Goal: Task Accomplishment & Management: Use online tool/utility

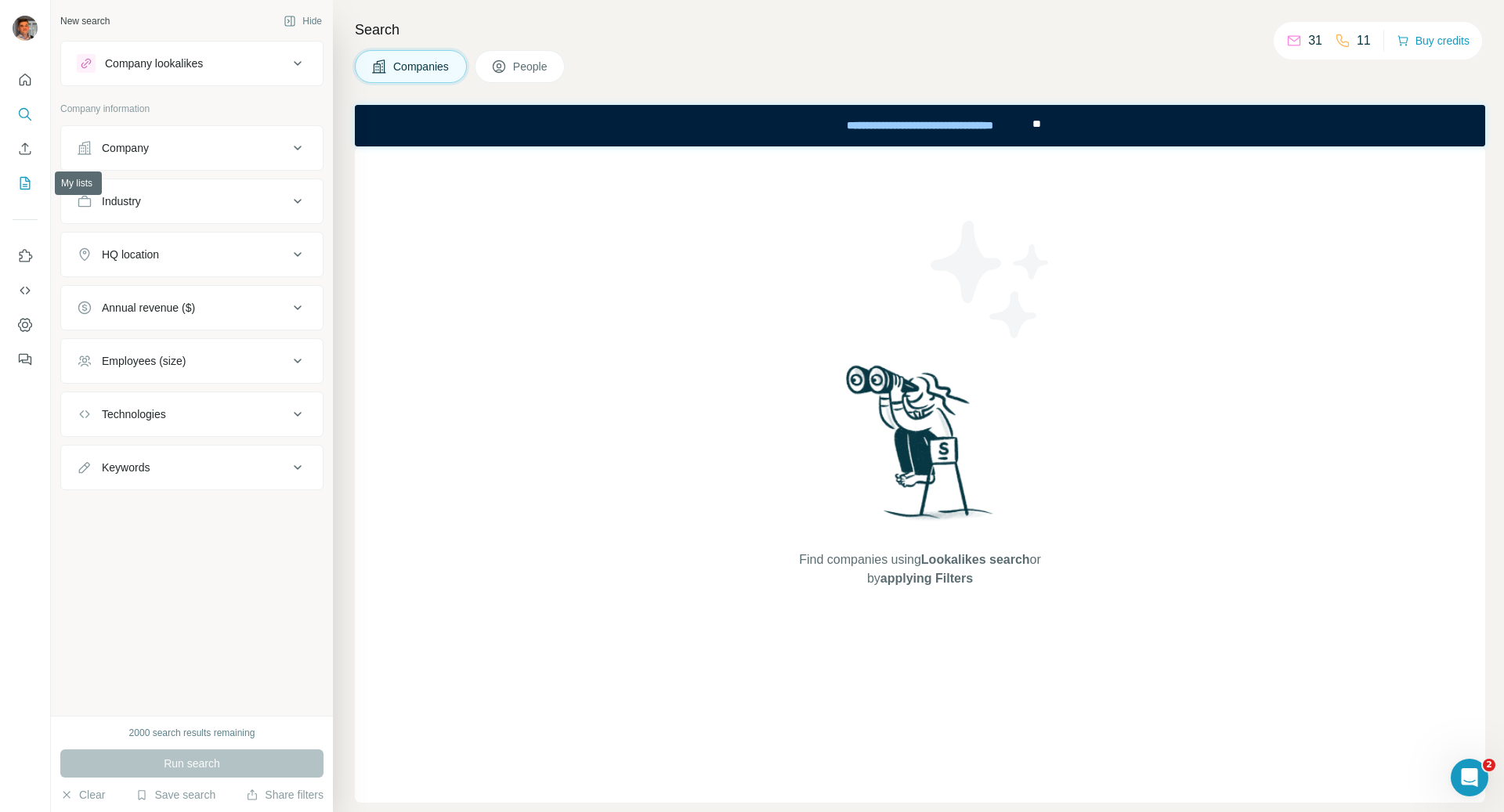
click at [22, 189] on icon "My lists" at bounding box center [25, 183] width 10 height 13
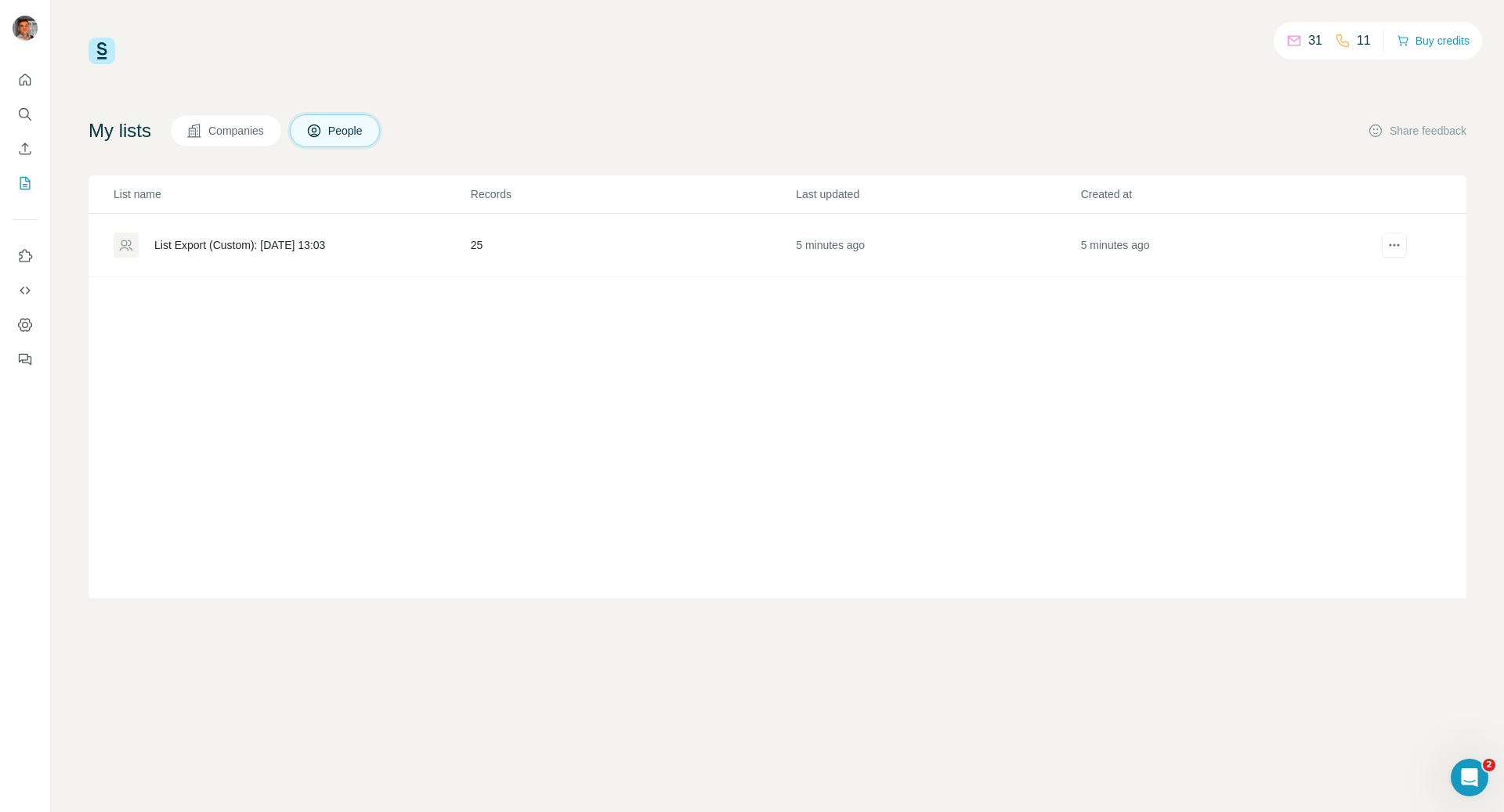
click at [283, 240] on div "List Export (Custom): [DATE] 13:03" at bounding box center [240, 245] width 171 height 16
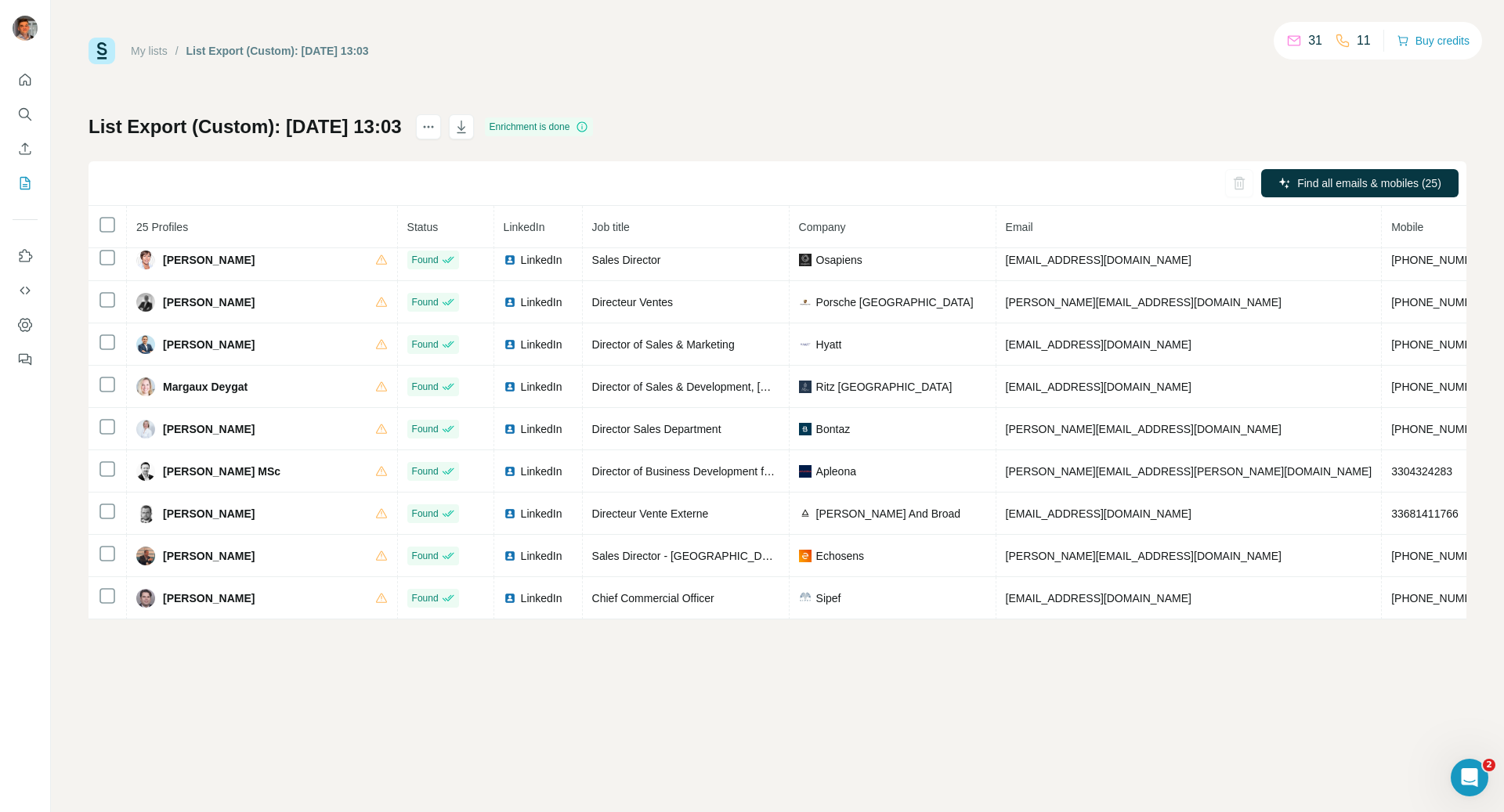
scroll to position [685, 0]
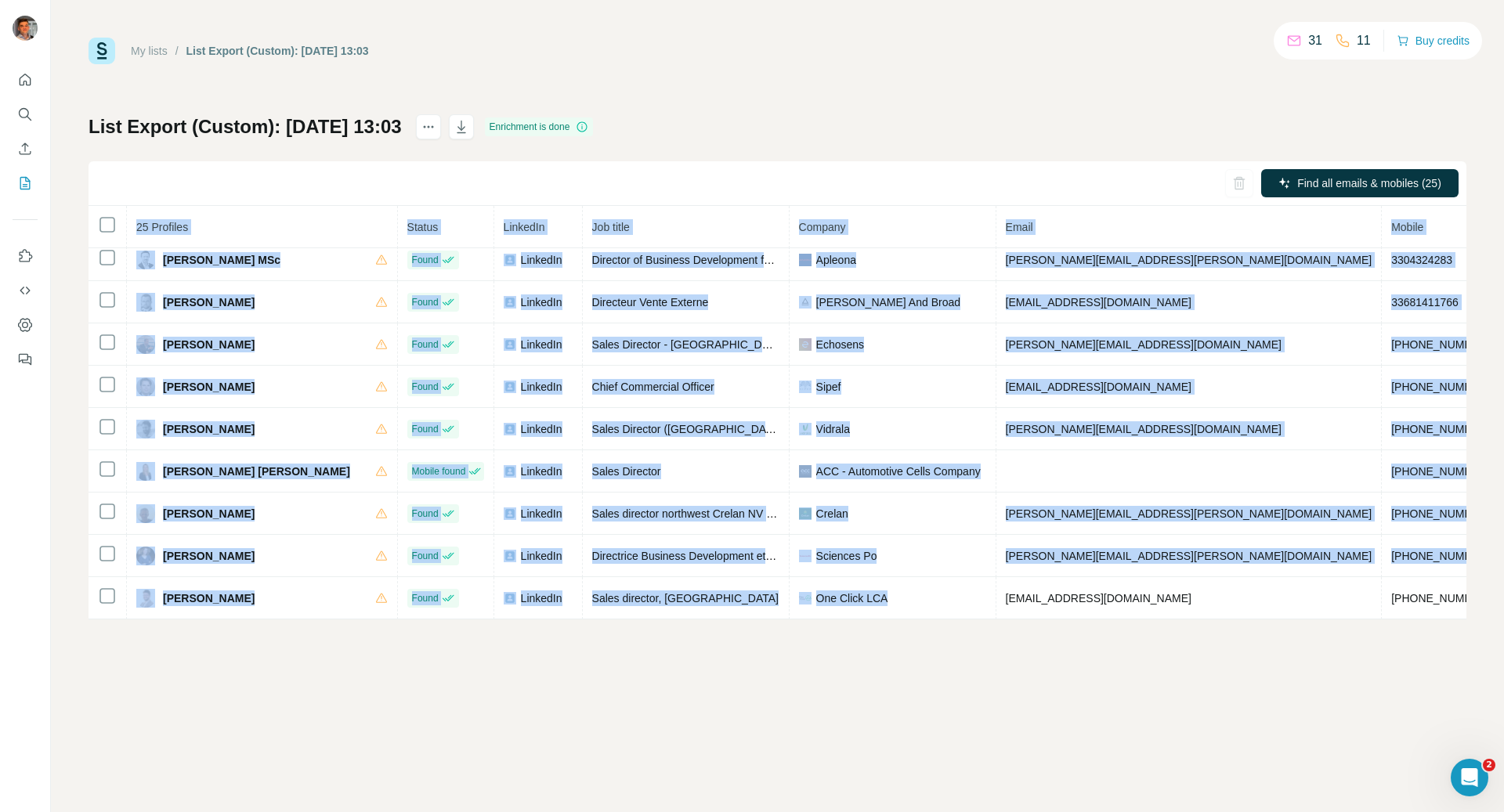
drag, startPoint x: 890, startPoint y: 613, endPoint x: 933, endPoint y: 750, distance: 143.6
click at [933, 750] on div "My lists / List Export (Custom): [DATE] 13:03 31 11 Buy credits List Export (Cu…" at bounding box center [777, 406] width 1453 height 812
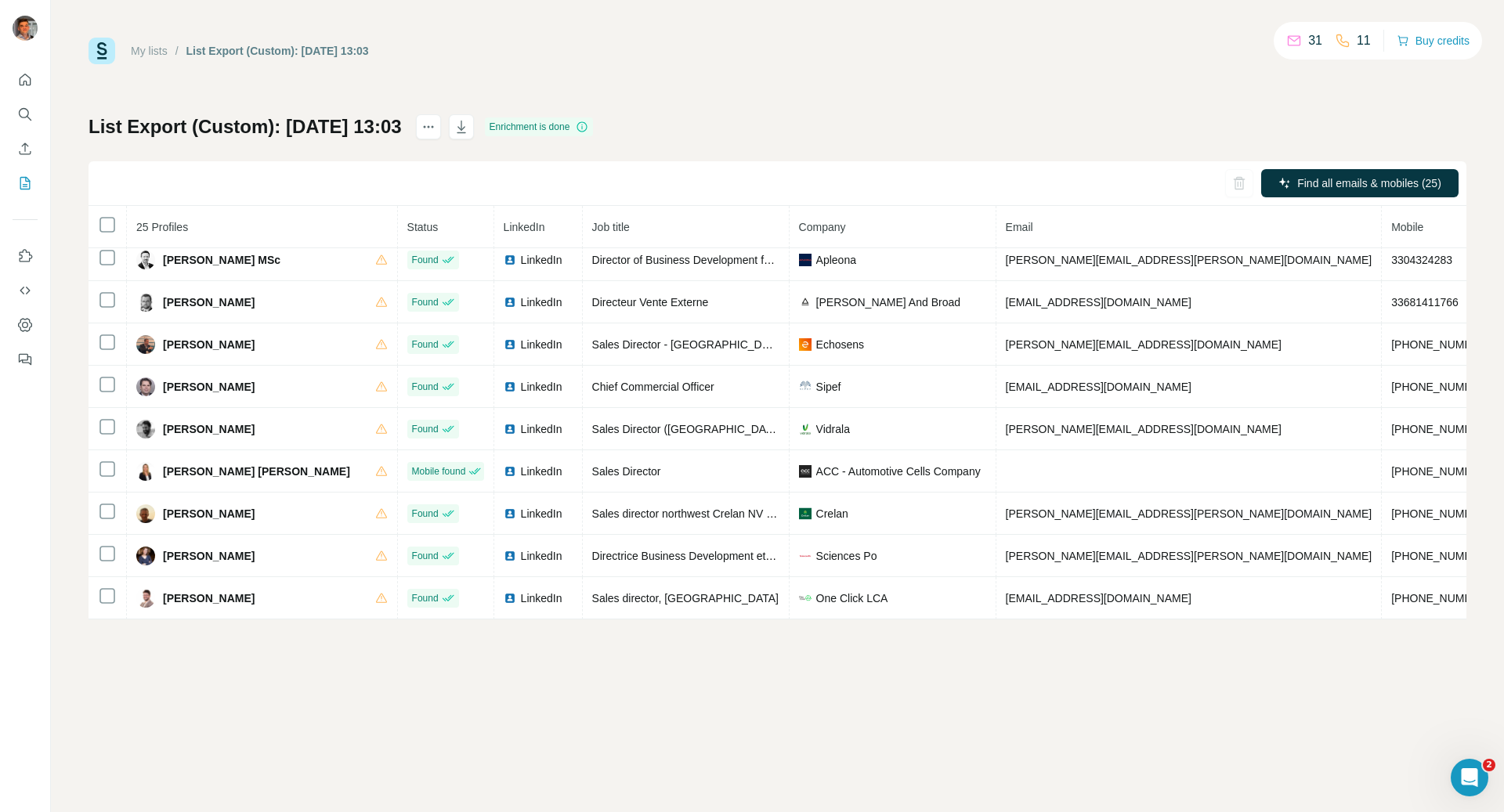
click at [865, 111] on div "My lists / List Export (Custom): [DATE] 13:03 31 11 Buy credits List Export (Cu…" at bounding box center [776, 328] width 1377 height 581
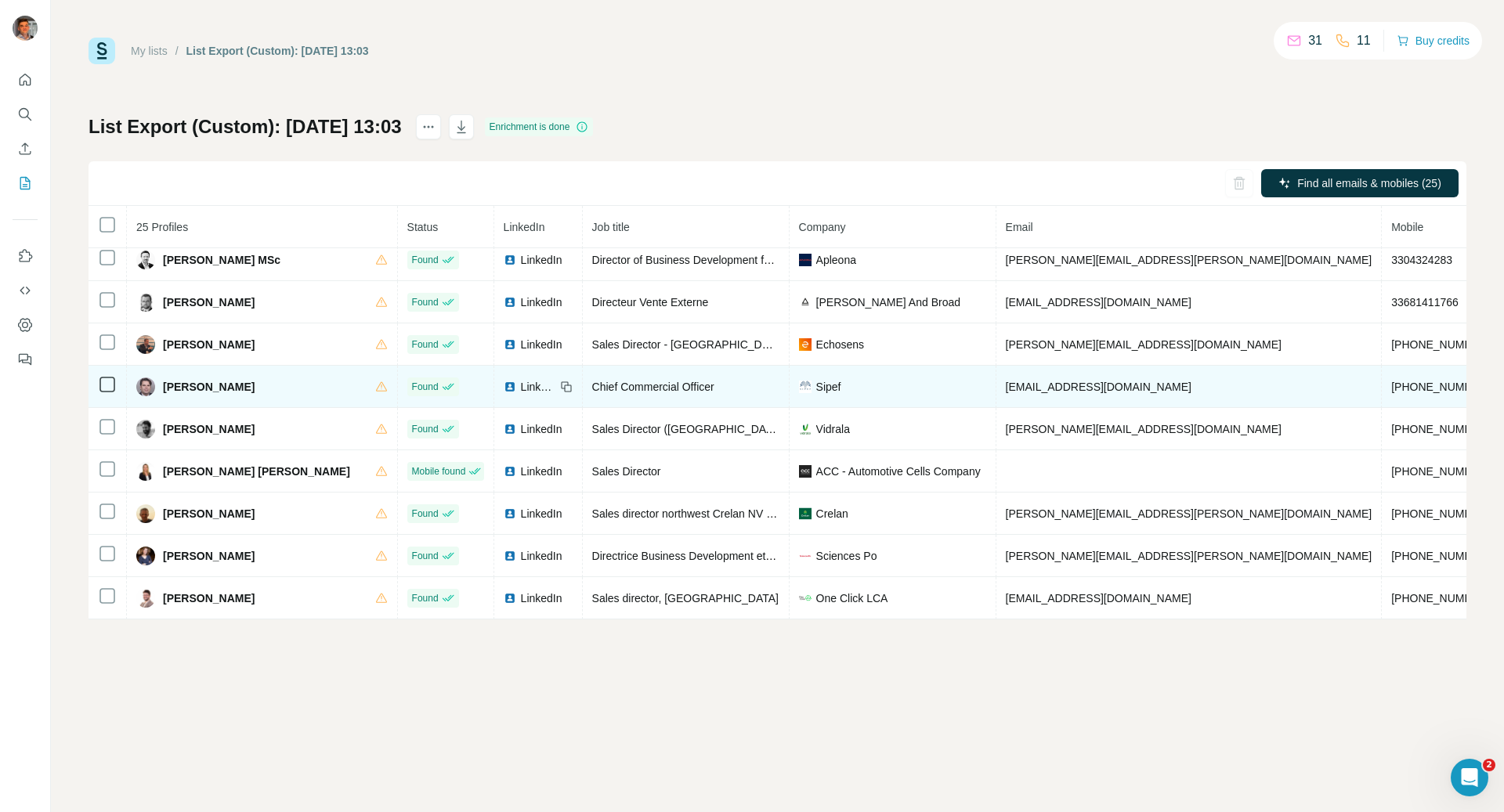
scroll to position [0, 0]
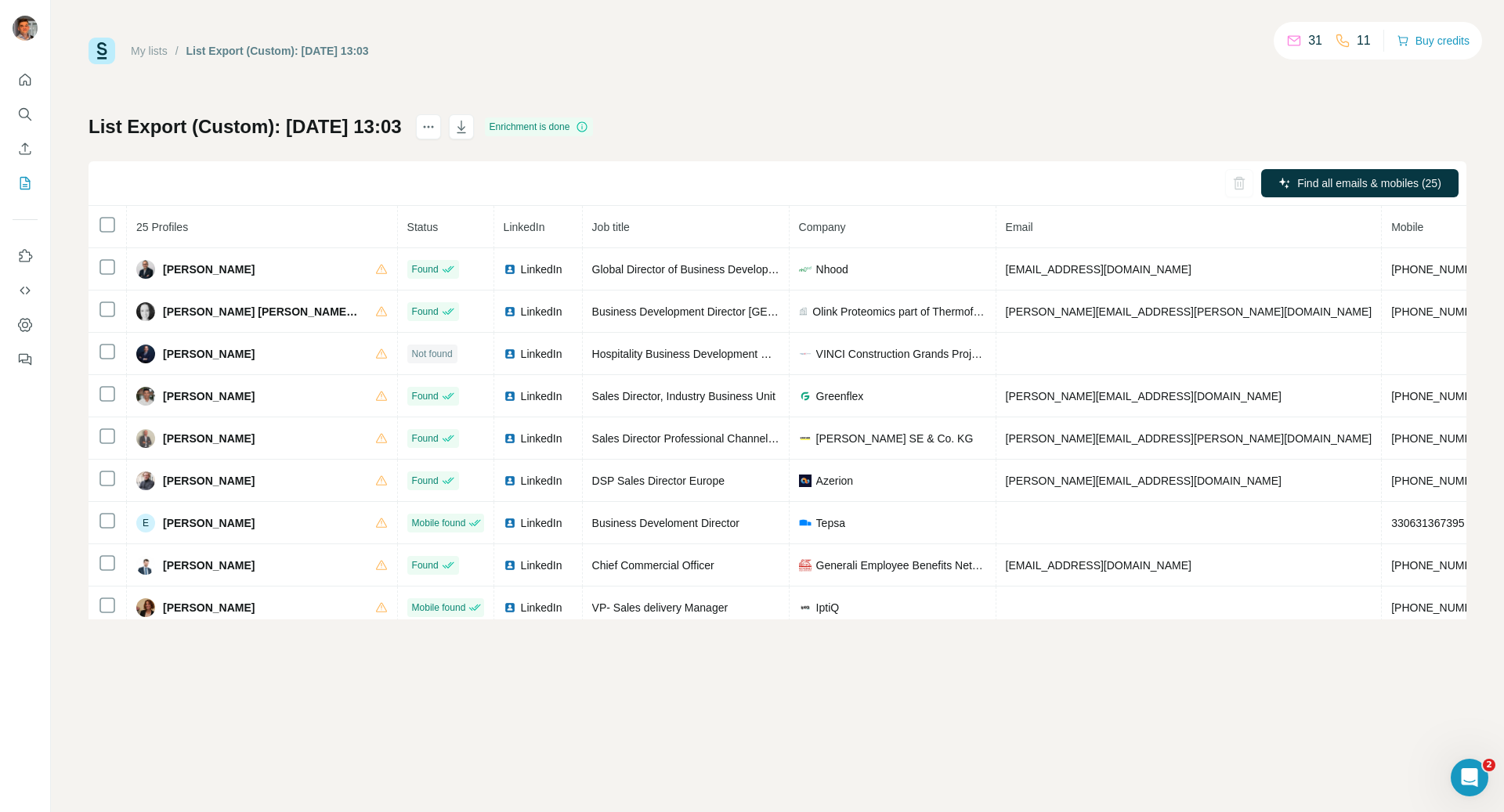
click at [802, 225] on span "Company" at bounding box center [822, 227] width 47 height 13
click at [802, 226] on span "Company" at bounding box center [822, 227] width 47 height 13
click at [859, 230] on th "Company" at bounding box center [893, 227] width 207 height 42
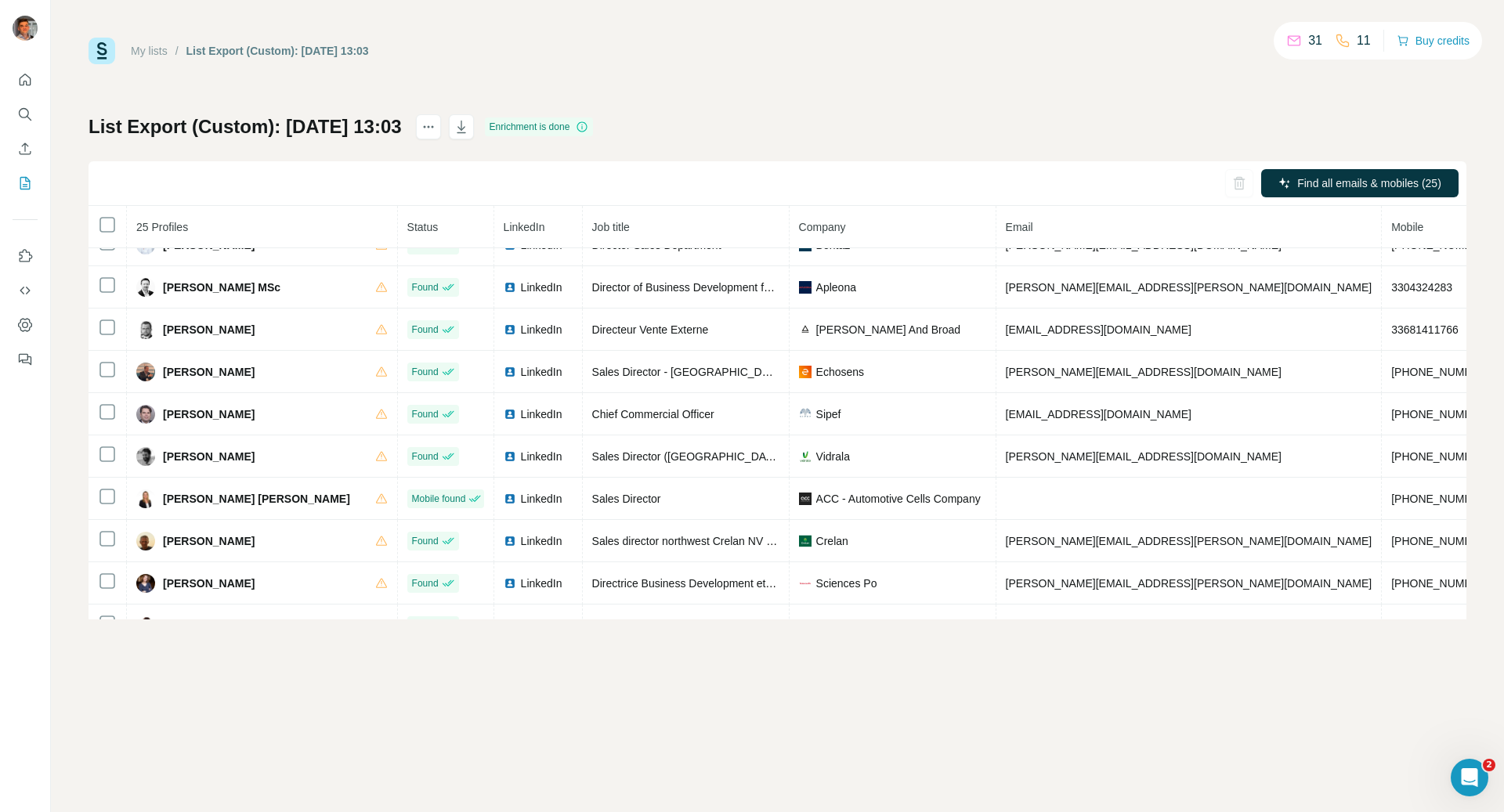
scroll to position [685, 0]
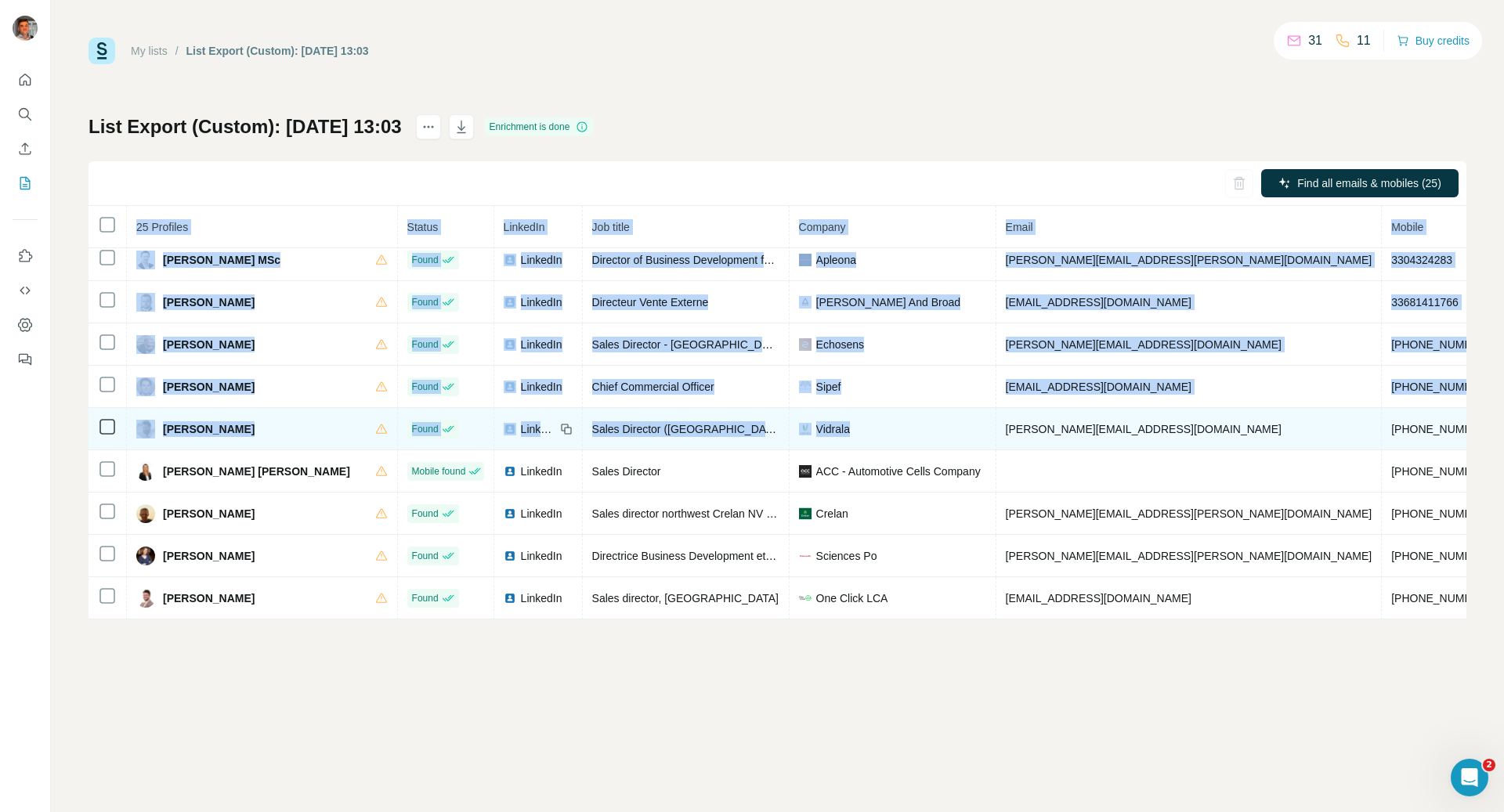
drag, startPoint x: 841, startPoint y: 642, endPoint x: 797, endPoint y: 446, distance: 200.9
click at [799, 446] on div "My lists / List Export (Custom): [DATE] 13:03 31 11 Buy credits List Export (Cu…" at bounding box center [777, 406] width 1453 height 812
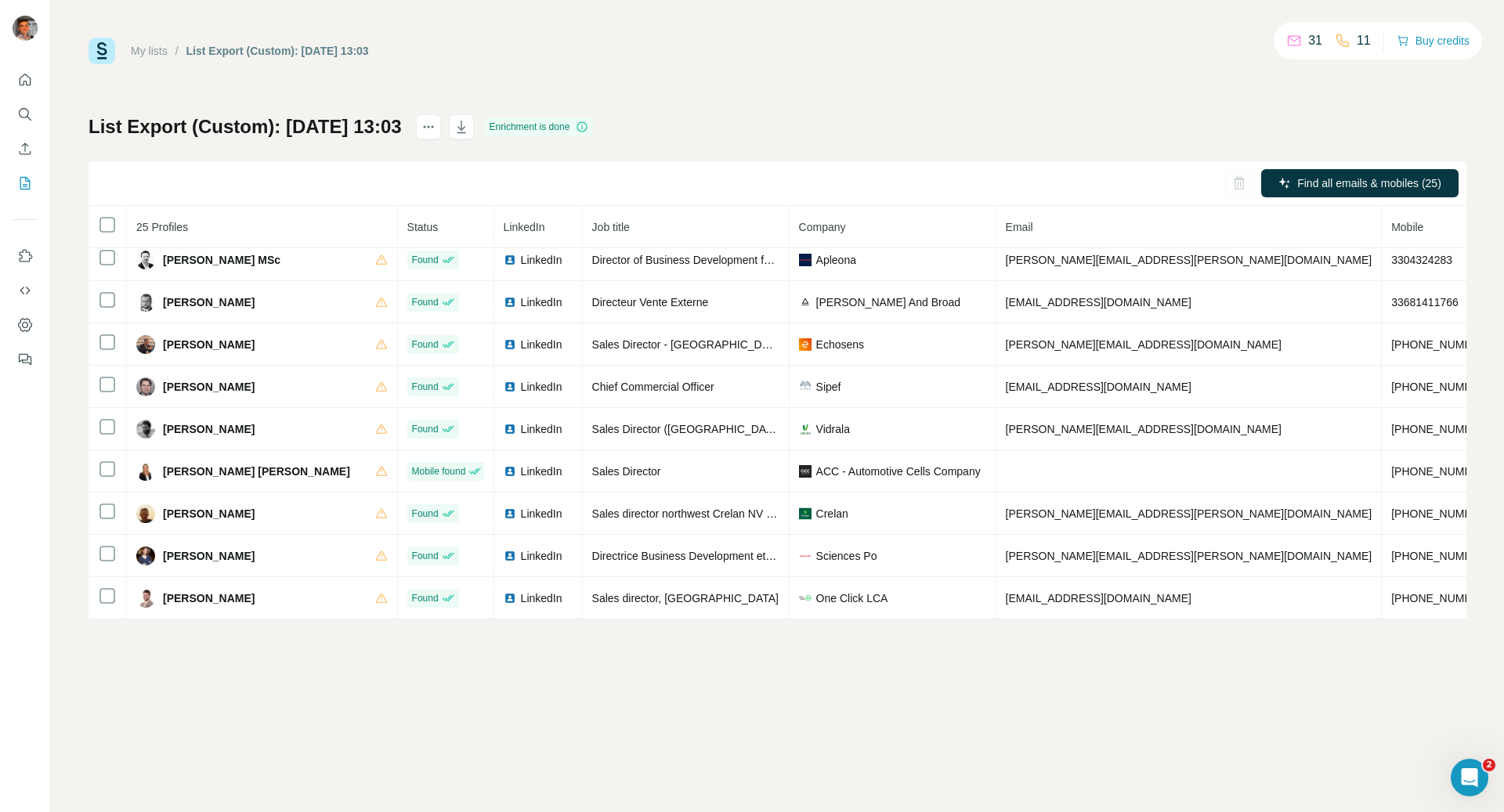
click at [802, 110] on div "My lists / List Export (Custom): [DATE] 13:03 31 11 Buy credits List Export (Cu…" at bounding box center [776, 328] width 1377 height 581
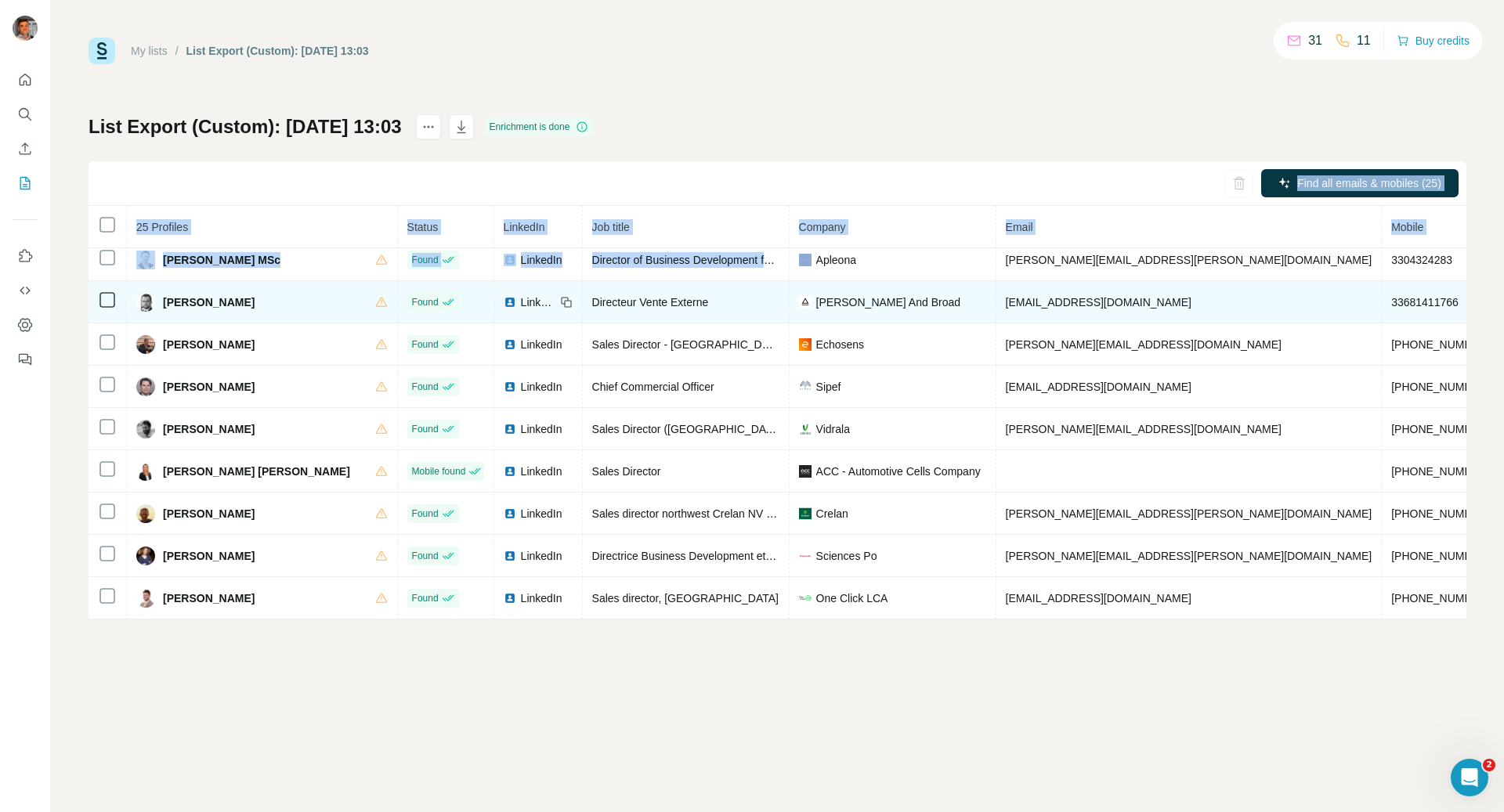
scroll to position [683, 0]
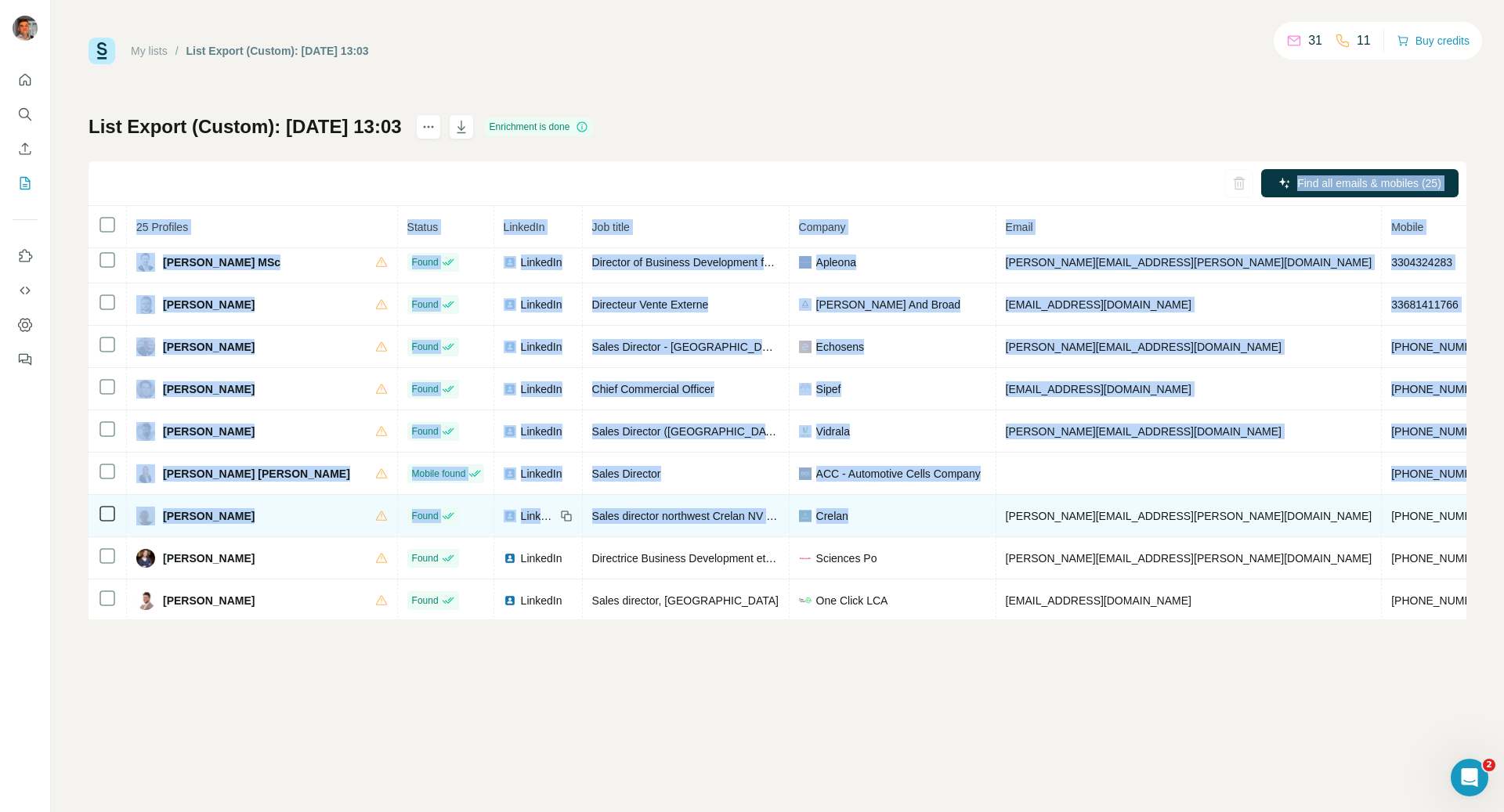
drag, startPoint x: 802, startPoint y: 110, endPoint x: 881, endPoint y: 518, distance: 415.6
click at [881, 518] on div "My lists / List Export (Custom): [DATE] 13:03 31 11 Buy credits List Export (Cu…" at bounding box center [776, 328] width 1377 height 581
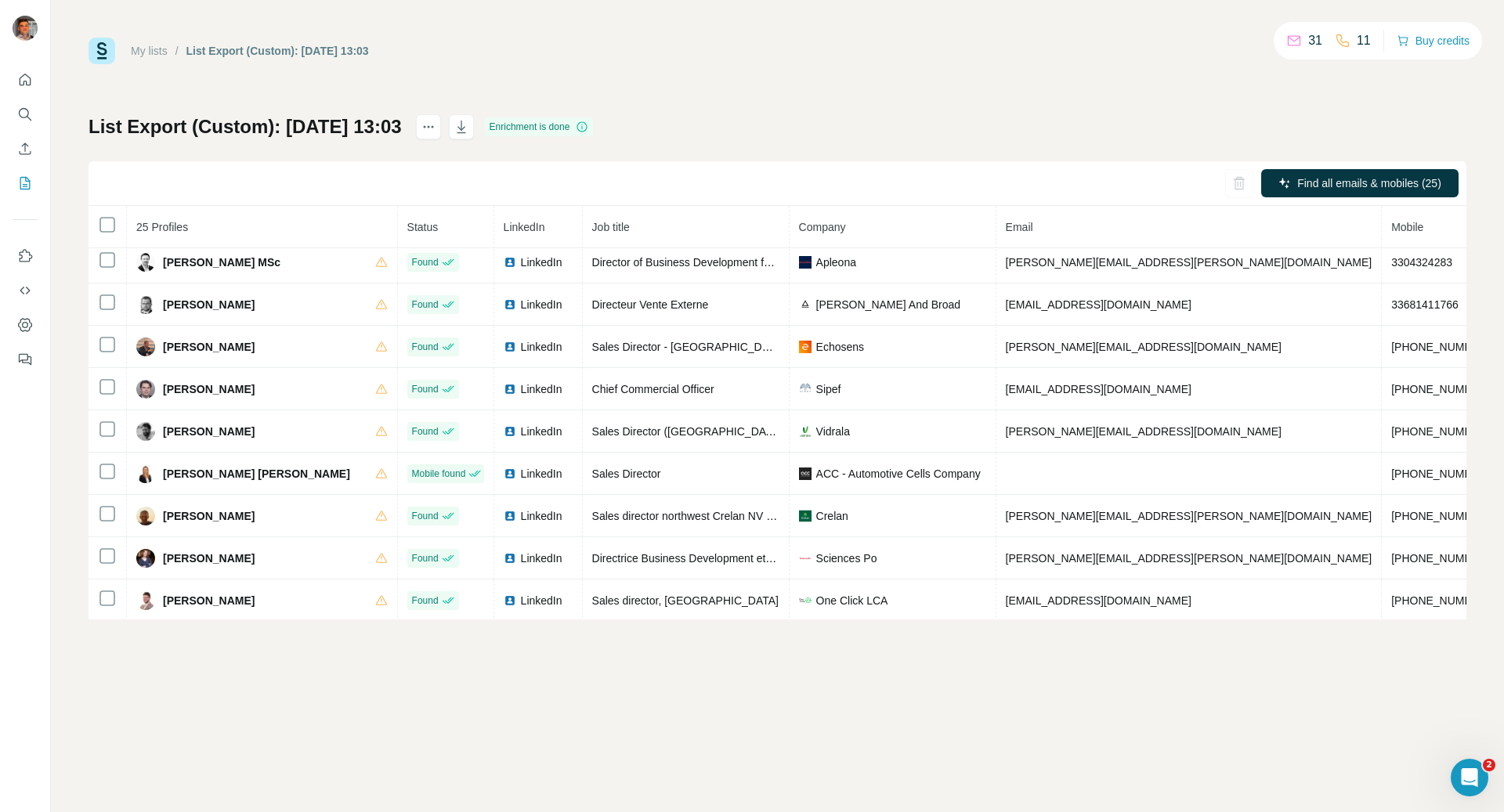
click at [845, 134] on div "List Export (Custom): [DATE] 13:03 Enrichment is done Find all emails & mobiles…" at bounding box center [776, 367] width 1377 height 504
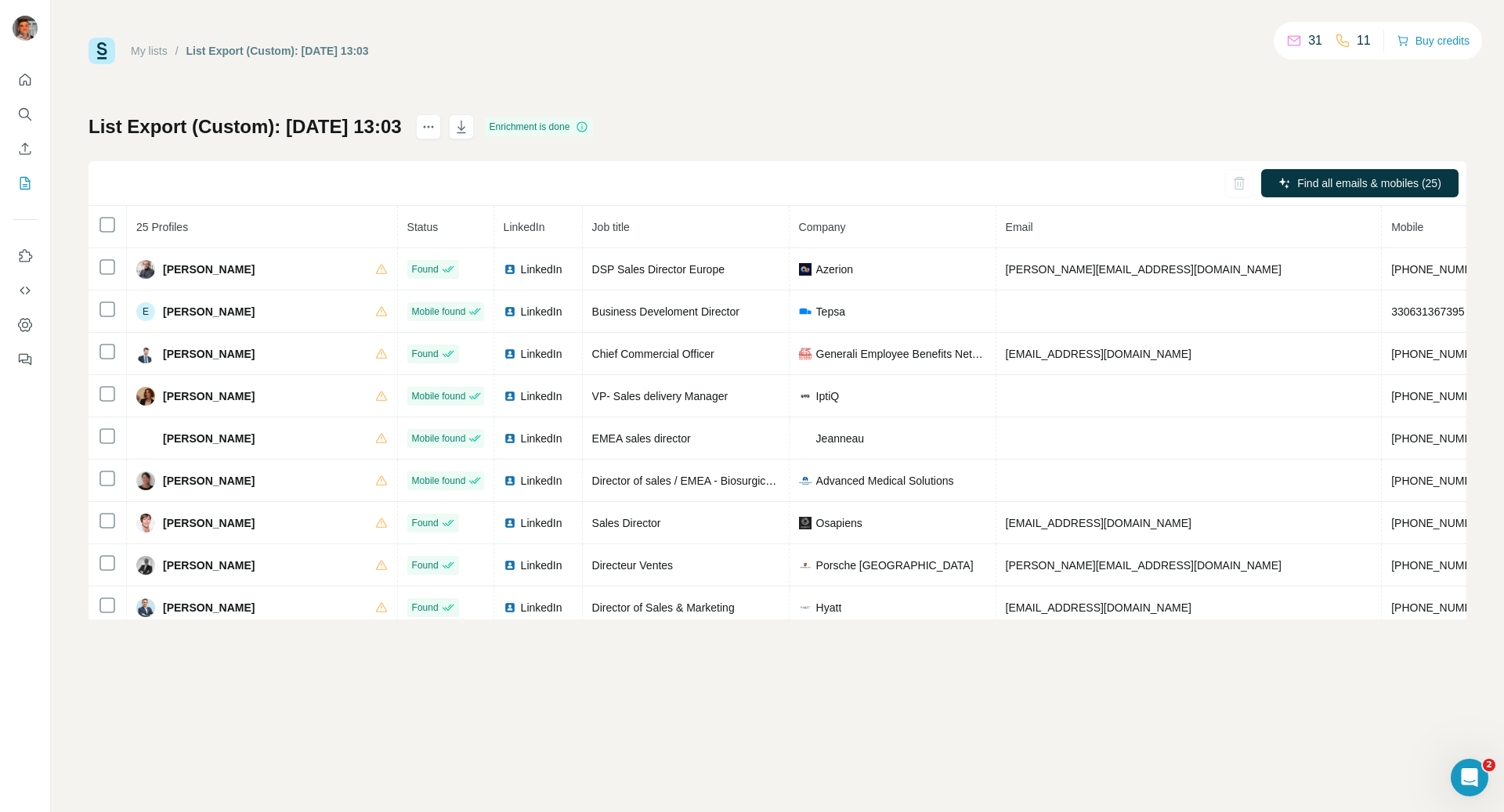
scroll to position [0, 0]
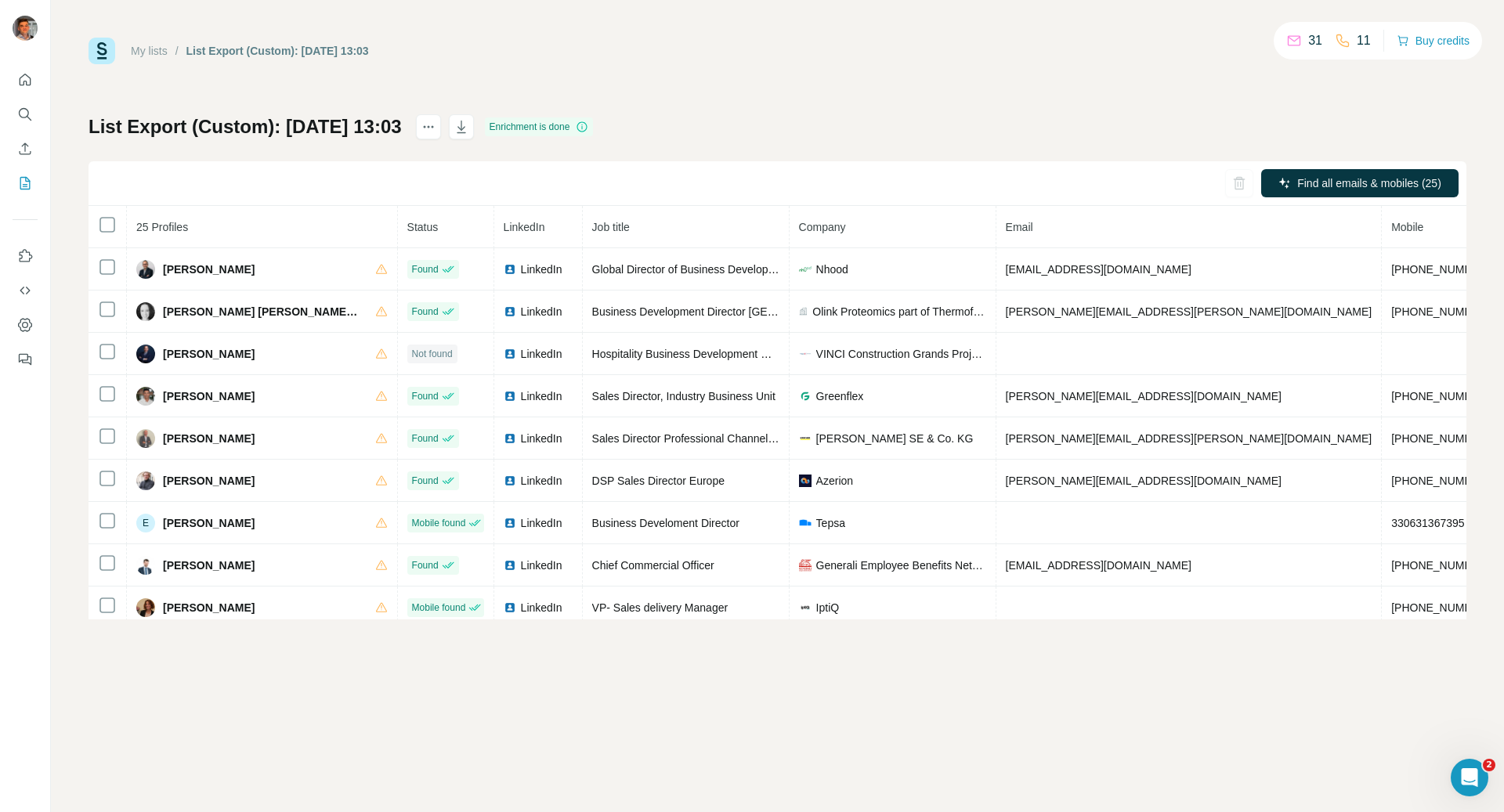
drag, startPoint x: 857, startPoint y: 234, endPoint x: 861, endPoint y: 242, distance: 8.9
click at [861, 242] on th "Company" at bounding box center [893, 227] width 207 height 42
click at [842, 101] on div "My lists / List Export (Custom): [DATE] 13:03 31 11 Buy credits List Export (Cu…" at bounding box center [776, 328] width 1377 height 581
click at [826, 240] on th "Company" at bounding box center [893, 227] width 207 height 42
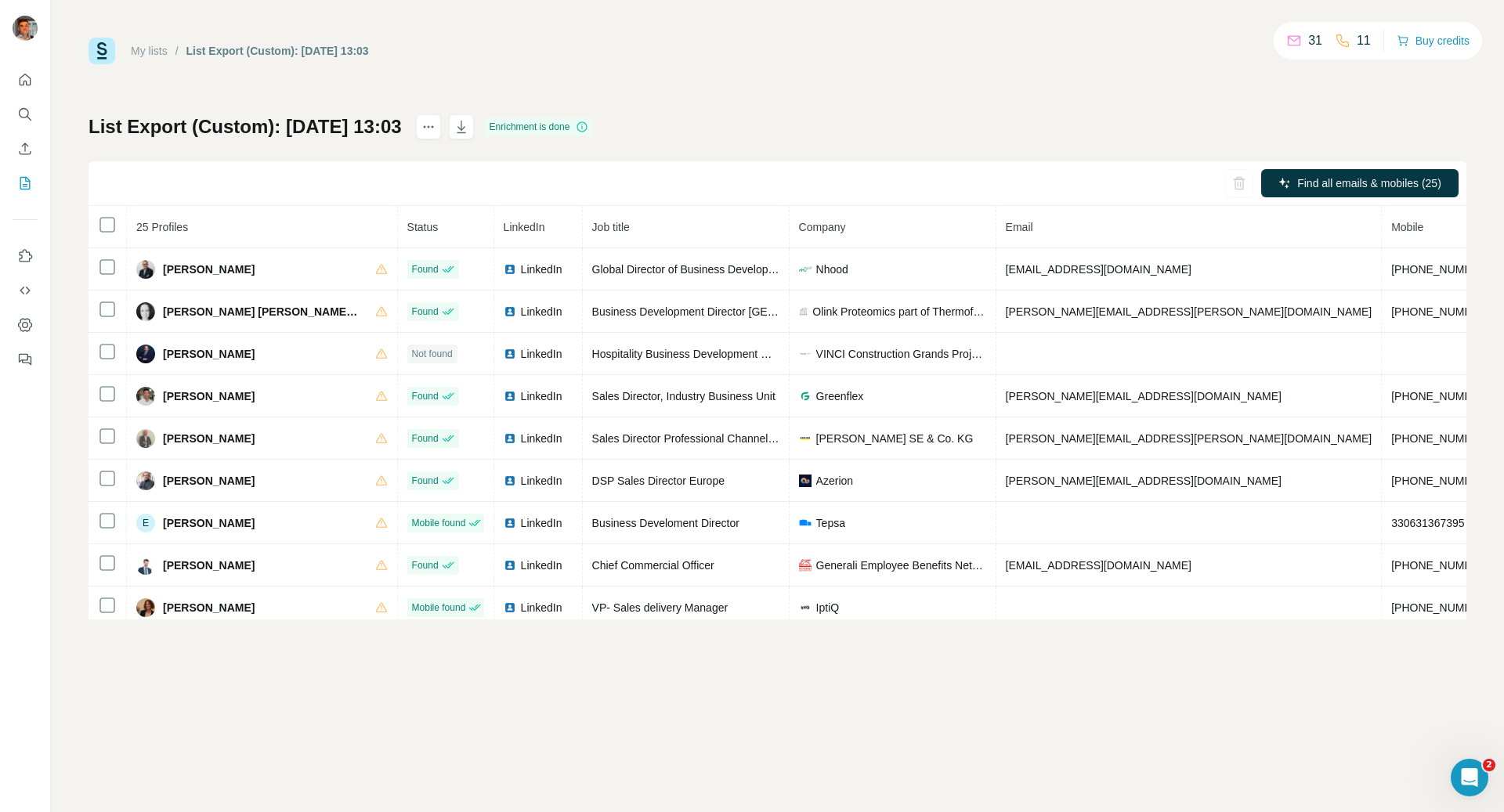
click at [818, 231] on th "Company" at bounding box center [893, 227] width 207 height 42
click at [818, 231] on span "Company" at bounding box center [822, 227] width 47 height 13
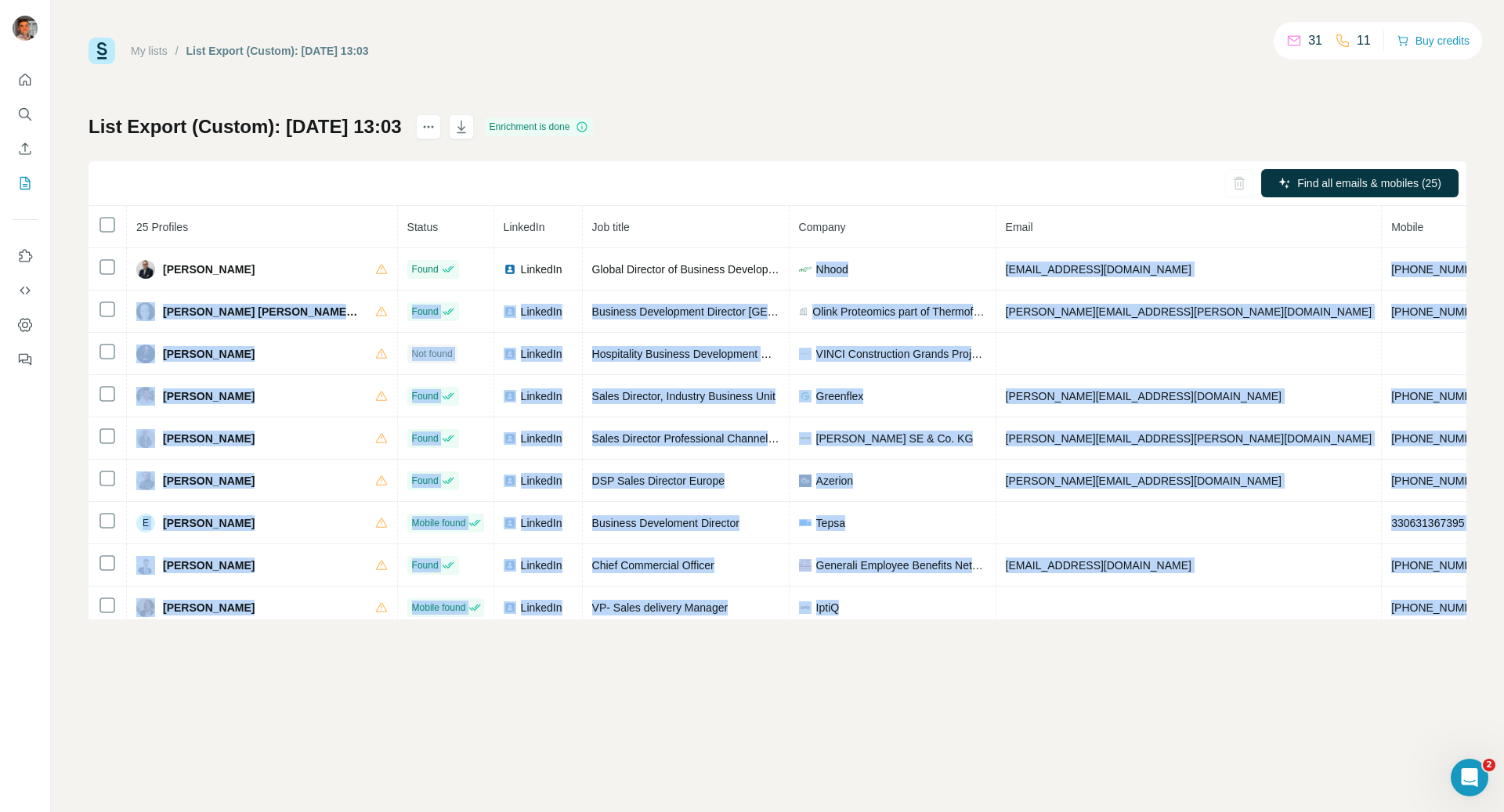
scroll to position [685, 0]
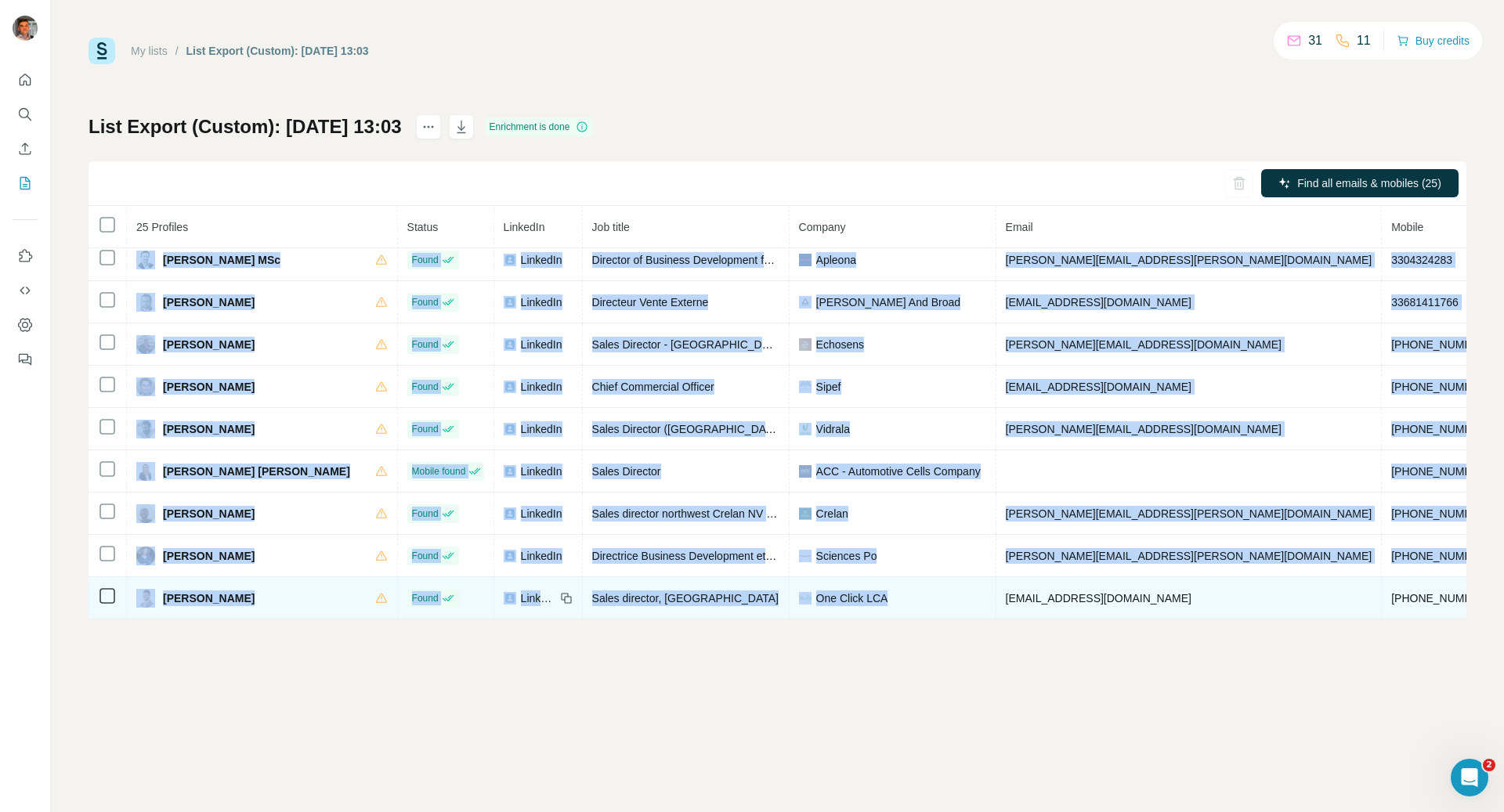
drag, startPoint x: 856, startPoint y: 250, endPoint x: 851, endPoint y: 616, distance: 366.0
click at [851, 616] on tbody "[PERSON_NAME] Found LinkedIn Global Director of Business Development Projects N…" at bounding box center [990, 91] width 1803 height 1057
copy tbody "Lorem ipsumdolors@ametc.adi +71654434444 elits.doe Tempor INCIDI UTLABOR ETDOLO…"
